Goal: Information Seeking & Learning: Check status

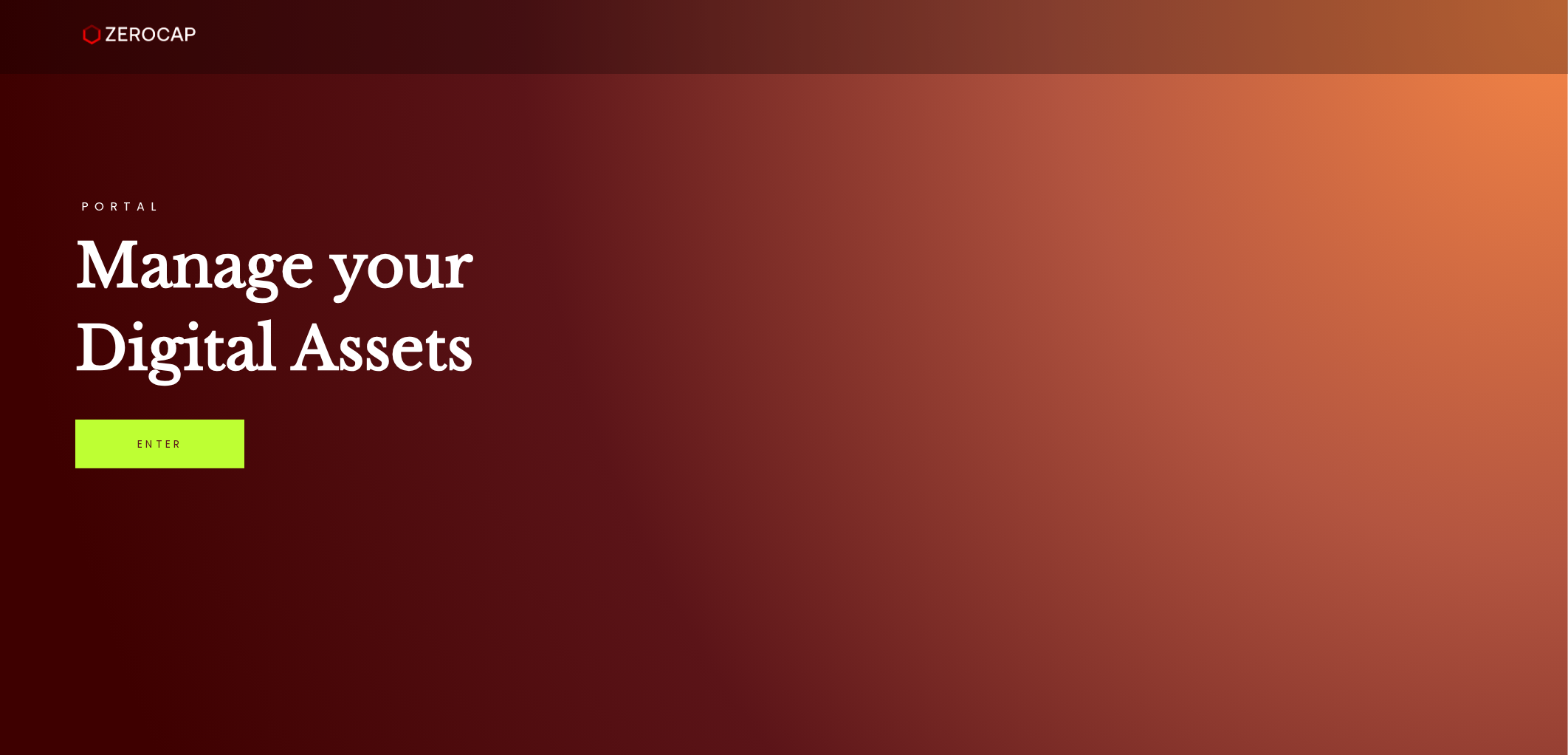
click at [160, 429] on link "Enter" at bounding box center [160, 444] width 169 height 48
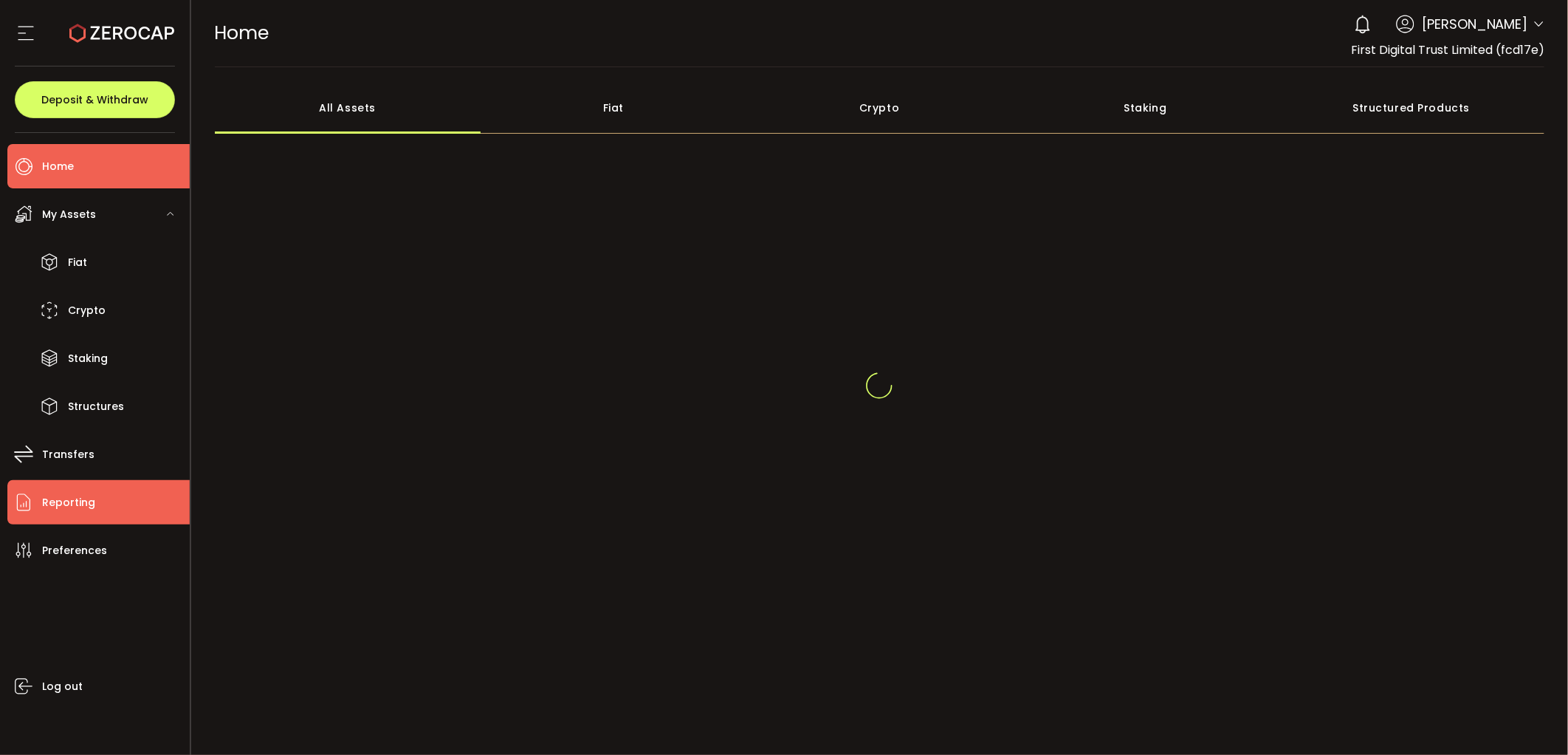
click at [108, 495] on li "Reporting" at bounding box center [99, 501] width 182 height 45
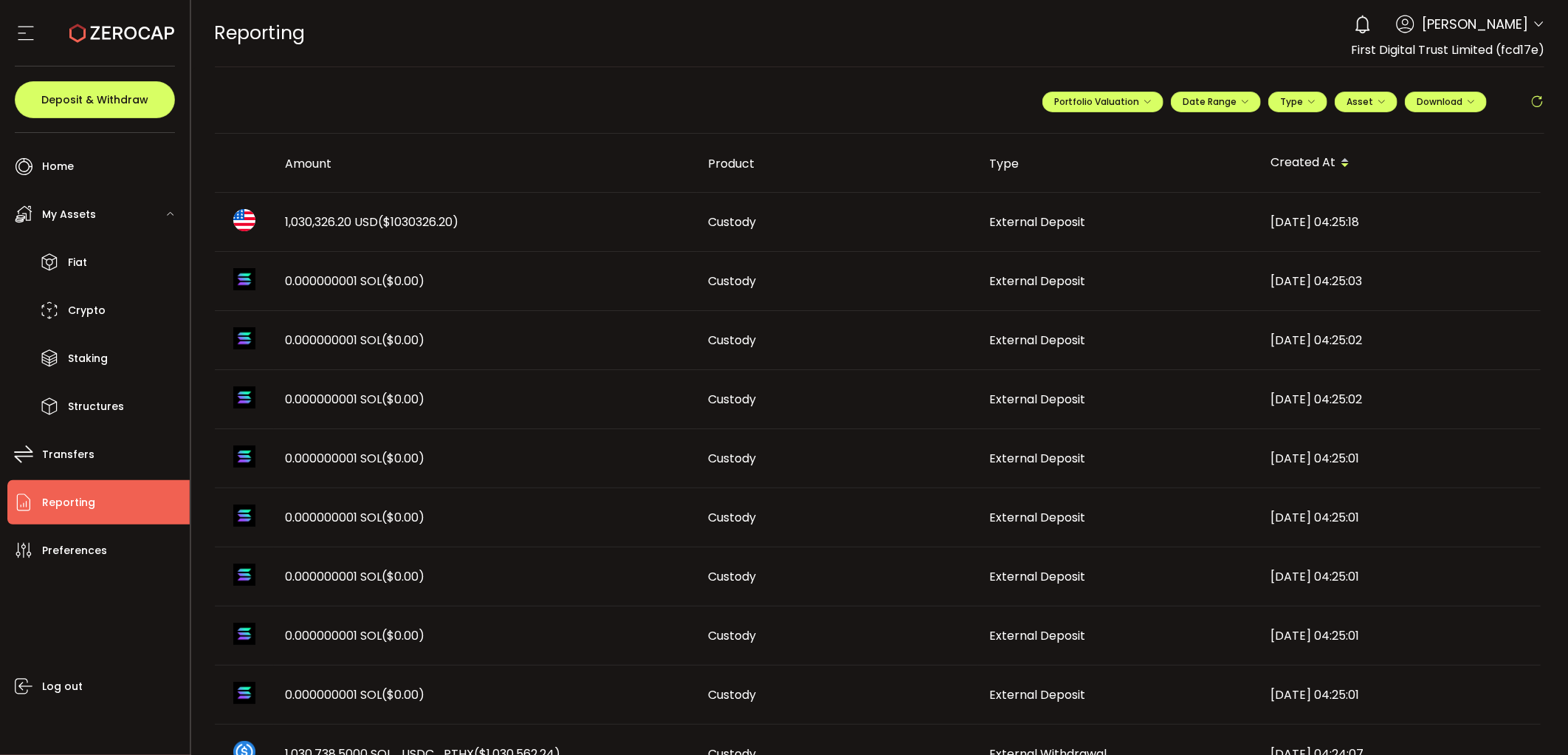
click at [320, 222] on span "1,030,326.20 USD ($1030326.20)" at bounding box center [372, 222] width 174 height 17
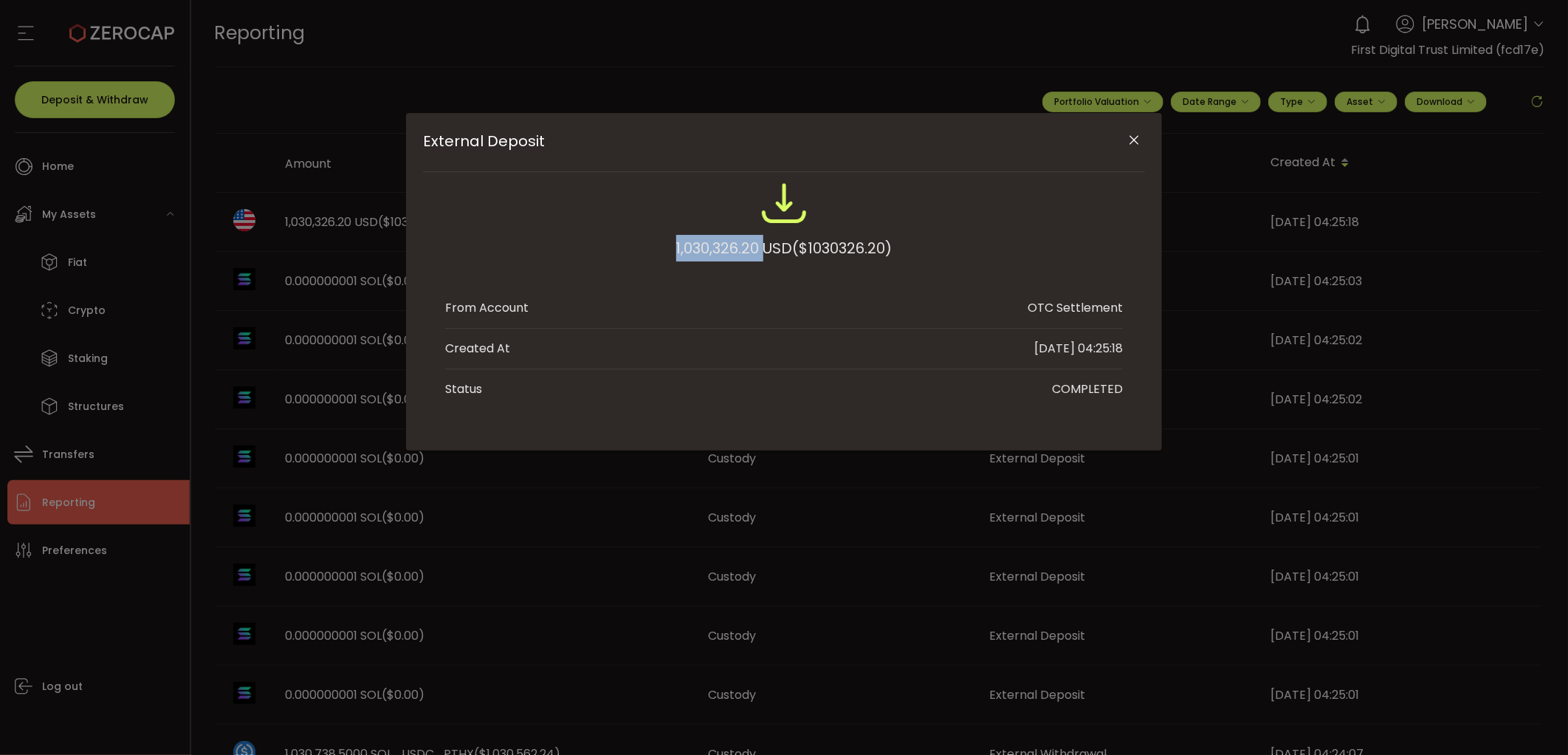
drag, startPoint x: 644, startPoint y: 250, endPoint x: 759, endPoint y: 250, distance: 115.0
click at [759, 250] on div "1,030,326.20 USD ($1030326.20)" at bounding box center [784, 228] width 678 height 97
copy div "1,030,326.20"
